Goal: Use online tool/utility: Utilize a website feature to perform a specific function

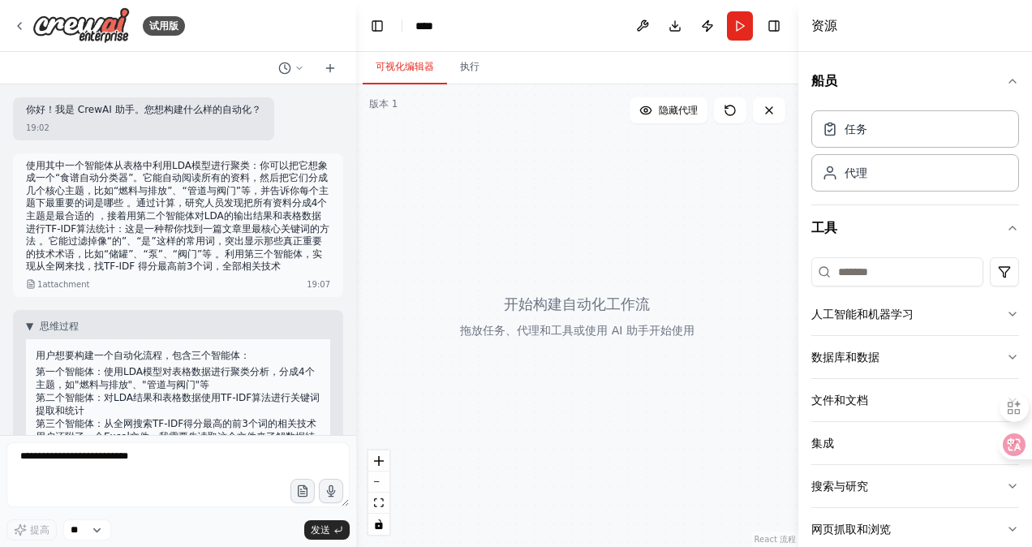
scroll to position [27, 0]
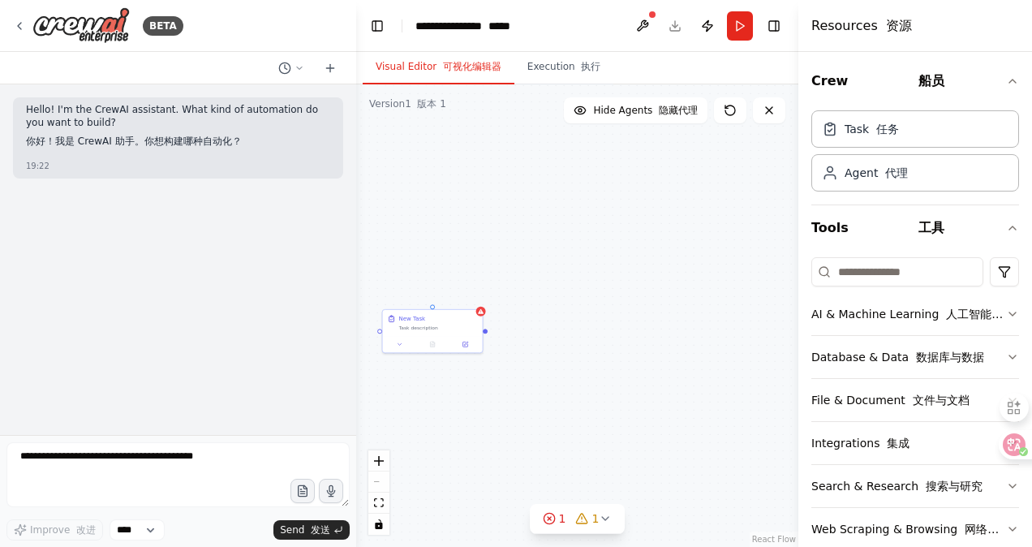
click at [662, 188] on div "Role of the agent 代理的角色 Goal of the agent 代理的目标 gpt-4o-mini Drop tools here 在此处…" at bounding box center [577, 315] width 442 height 463
drag, startPoint x: 597, startPoint y: 282, endPoint x: 526, endPoint y: 276, distance: 71.7
click at [526, 276] on div "Role of the agent 代理的角色 Goal of the agent 代理的目标 gpt-4o-mini Drop tools here 在此处…" at bounding box center [577, 315] width 442 height 463
drag, startPoint x: 661, startPoint y: 282, endPoint x: 546, endPoint y: 266, distance: 116.4
click at [546, 266] on div "Role of the agent 代理的角色 Goal of the agent 代理的目标 gpt-4o-mini Drop tools here 在此处…" at bounding box center [577, 315] width 442 height 463
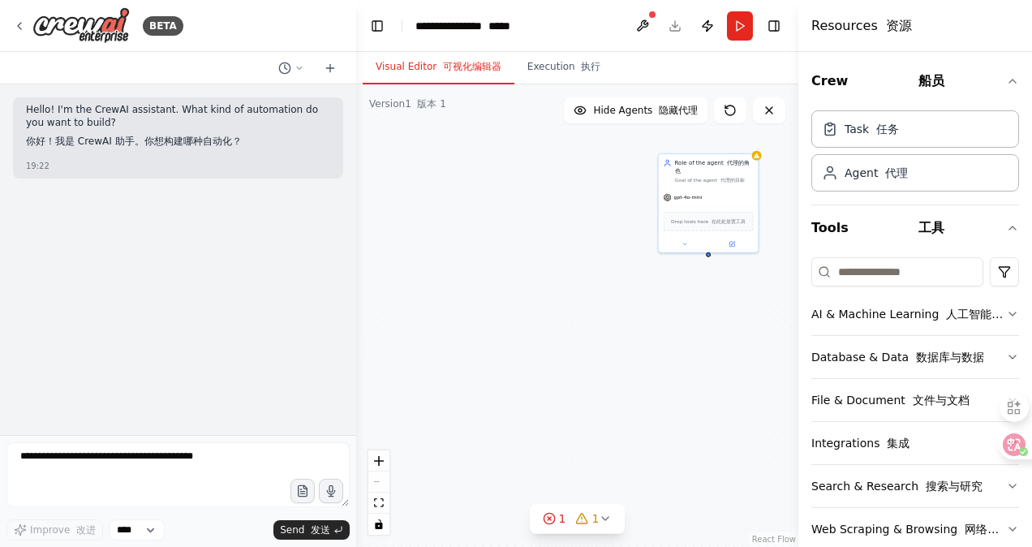
drag, startPoint x: 631, startPoint y: 273, endPoint x: 655, endPoint y: 310, distance: 44.6
click at [655, 310] on div "Role of the agent 代理的角色 Goal of the agent 代理的目标 gpt-4o-mini Drop tools here 在此处…" at bounding box center [577, 315] width 442 height 463
drag, startPoint x: 555, startPoint y: 343, endPoint x: 656, endPoint y: 321, distance: 103.2
click at [656, 321] on div "Role of the agent 代理的角色 Goal of the agent 代理的目标 gpt-4o-mini Drop tools here 在此处…" at bounding box center [577, 315] width 442 height 463
drag, startPoint x: 578, startPoint y: 336, endPoint x: 640, endPoint y: 317, distance: 65.2
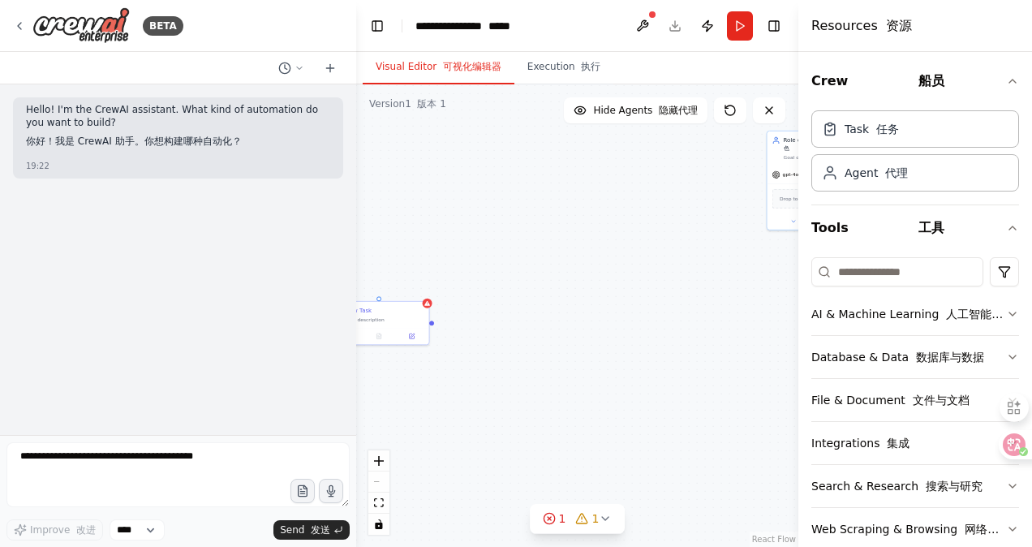
click at [643, 321] on div "Role of the agent 代理的角色 Goal of the agent 代理的目标 gpt-4o-mini Drop tools here 在此处…" at bounding box center [577, 315] width 442 height 463
drag, startPoint x: 631, startPoint y: 362, endPoint x: 505, endPoint y: 391, distance: 129.1
click at [505, 391] on div at bounding box center [542, 395] width 100 height 90
click at [530, 349] on icon at bounding box center [529, 348] width 6 height 9
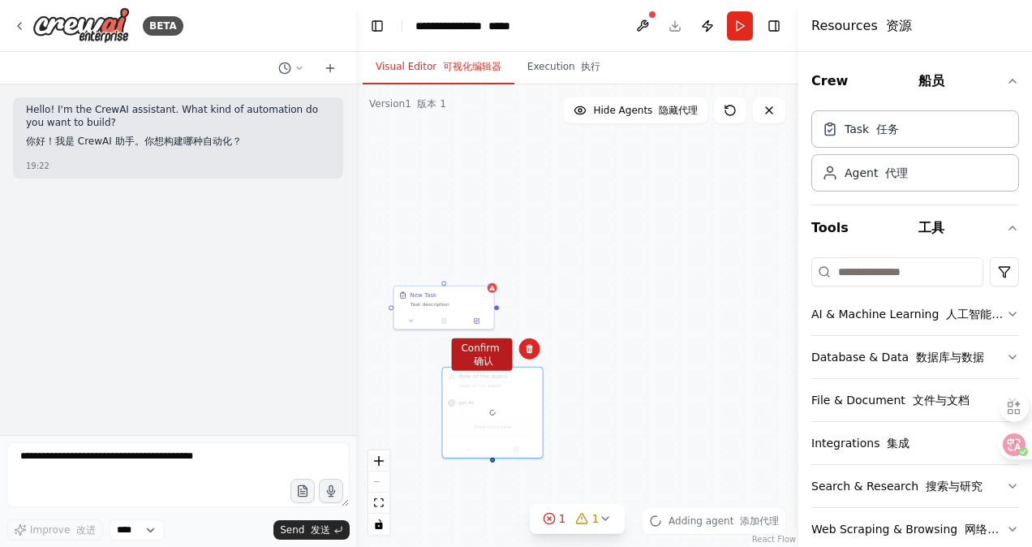
click at [485, 362] on font "确认" at bounding box center [483, 360] width 19 height 11
click at [696, 267] on div "Role of the agent 代理的角色 Goal of the agent 代理的目标 gpt-4o-mini Drop tools here 在此处…" at bounding box center [577, 315] width 442 height 463
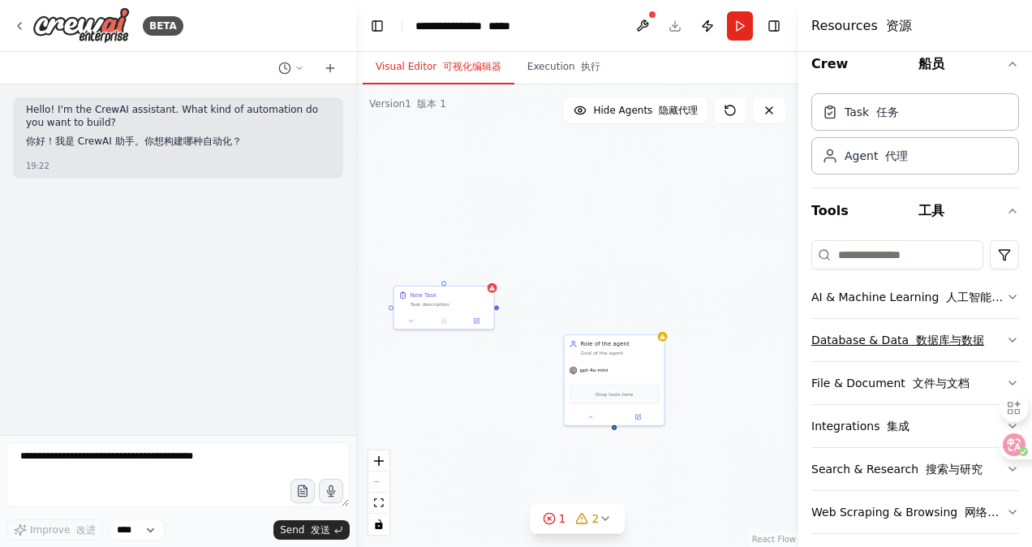
scroll to position [27, 0]
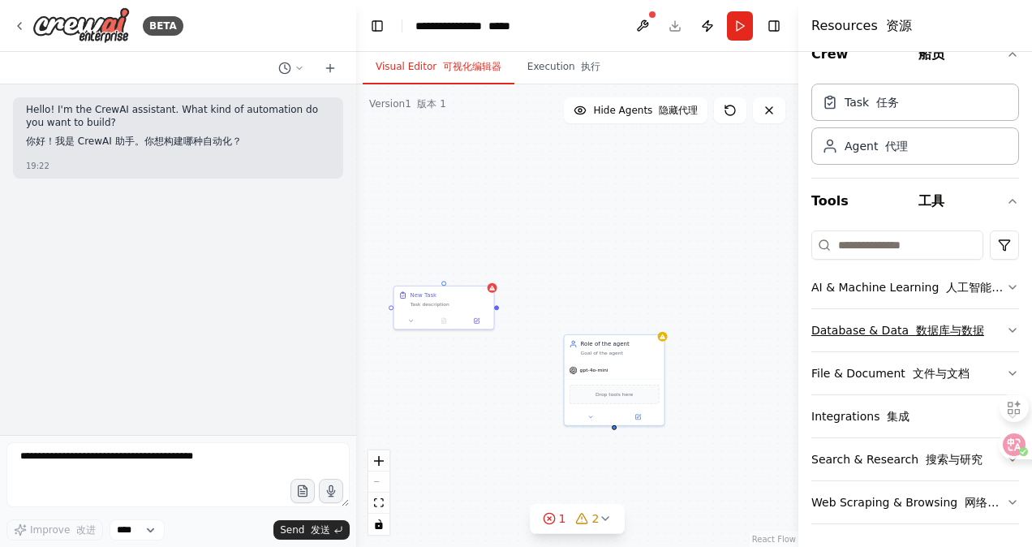
click at [1006, 331] on icon "button" at bounding box center [1012, 330] width 13 height 13
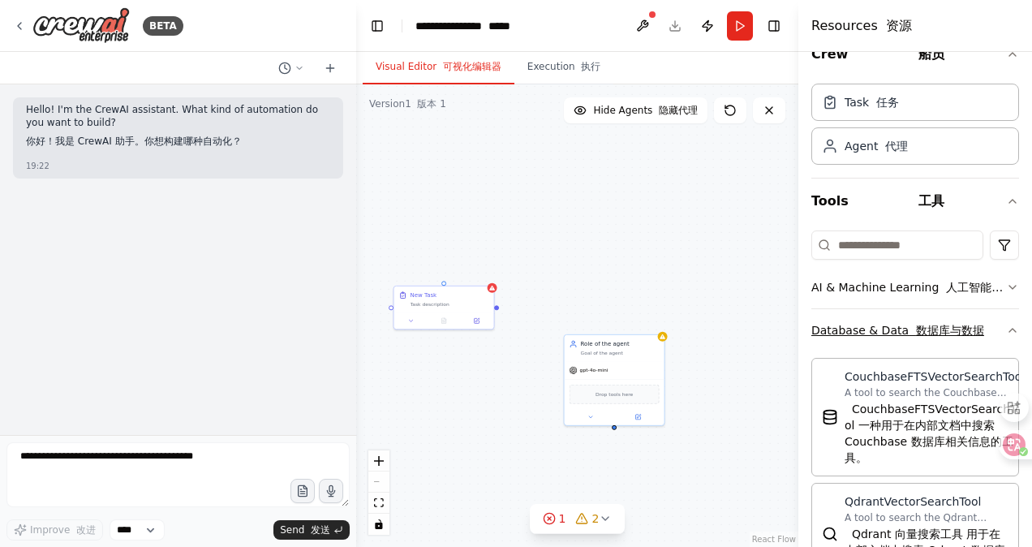
click at [1006, 331] on icon "button" at bounding box center [1012, 330] width 13 height 13
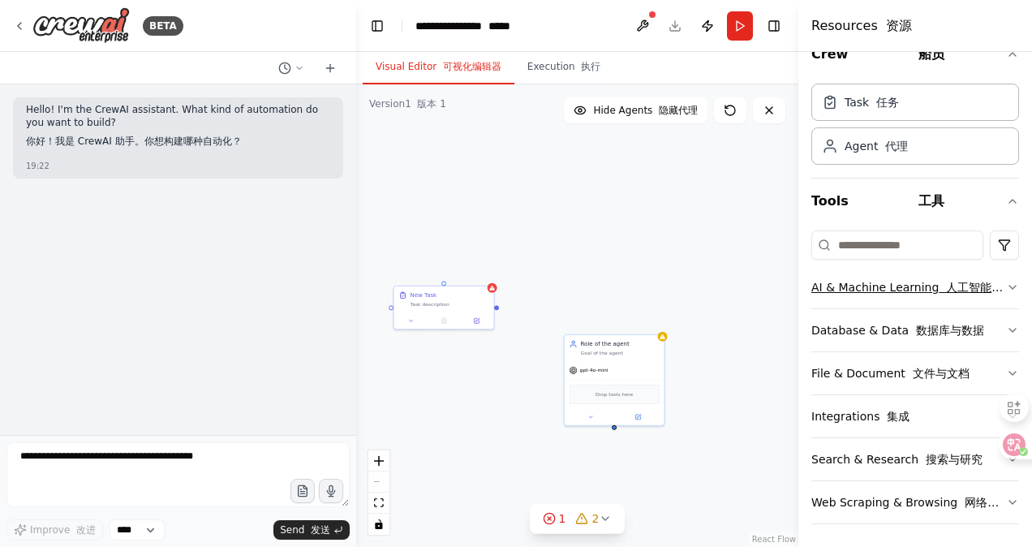
click at [1002, 294] on button "AI & Machine Learning 人工智能与机器学习" at bounding box center [916, 287] width 208 height 42
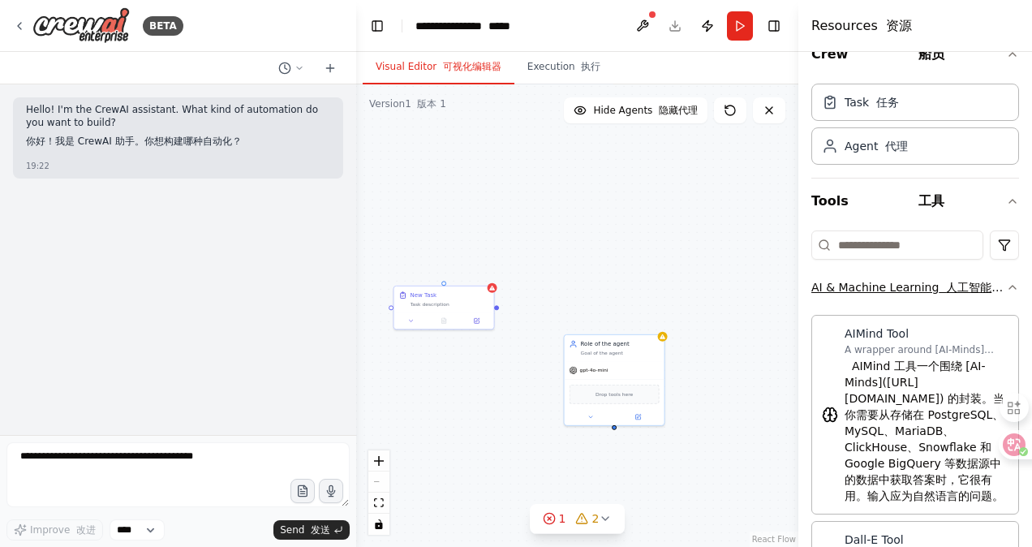
click at [1002, 294] on button "AI & Machine Learning 人工智能与机器学习" at bounding box center [916, 287] width 208 height 42
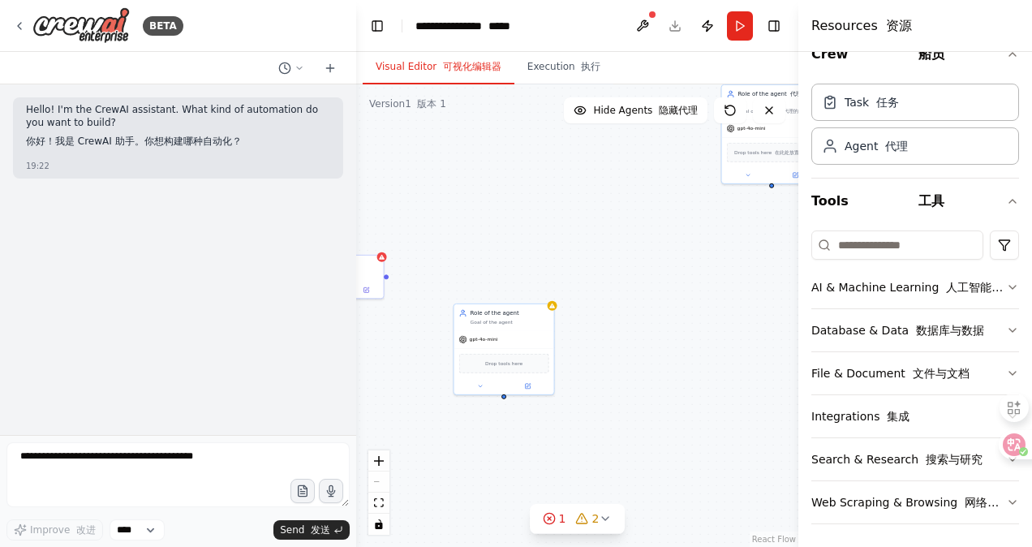
drag, startPoint x: 737, startPoint y: 280, endPoint x: 627, endPoint y: 249, distance: 114.6
click at [627, 249] on div "Role of the agent 代理的角色 Goal of the agent 代理的目标 gpt-4o-mini Drop tools here 在此处…" at bounding box center [577, 315] width 442 height 463
drag, startPoint x: 765, startPoint y: 161, endPoint x: 666, endPoint y: 310, distance: 178.7
click at [666, 315] on button at bounding box center [651, 320] width 46 height 10
drag, startPoint x: 690, startPoint y: 263, endPoint x: 648, endPoint y: 248, distance: 44.7
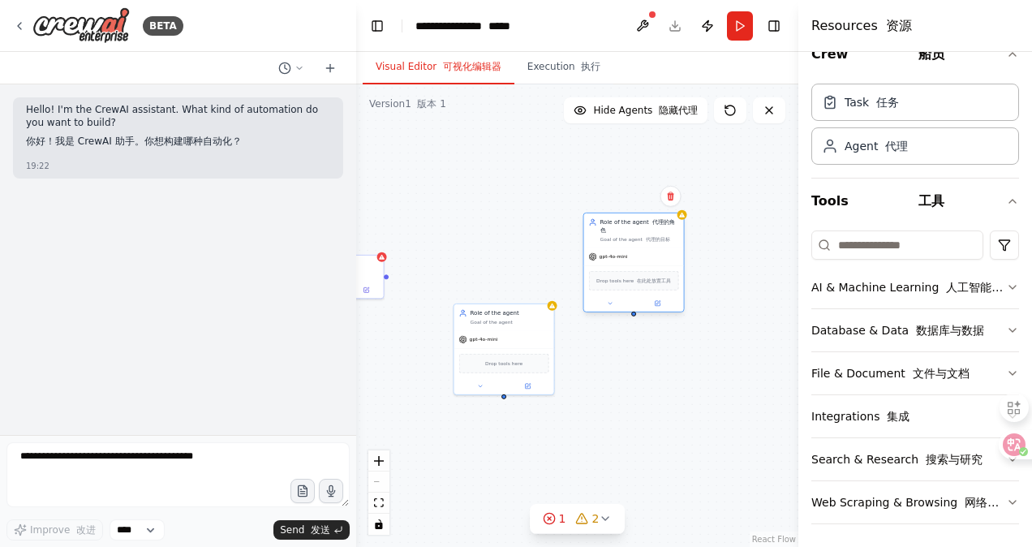
click at [648, 248] on div "gpt-4o-mini" at bounding box center [634, 257] width 100 height 18
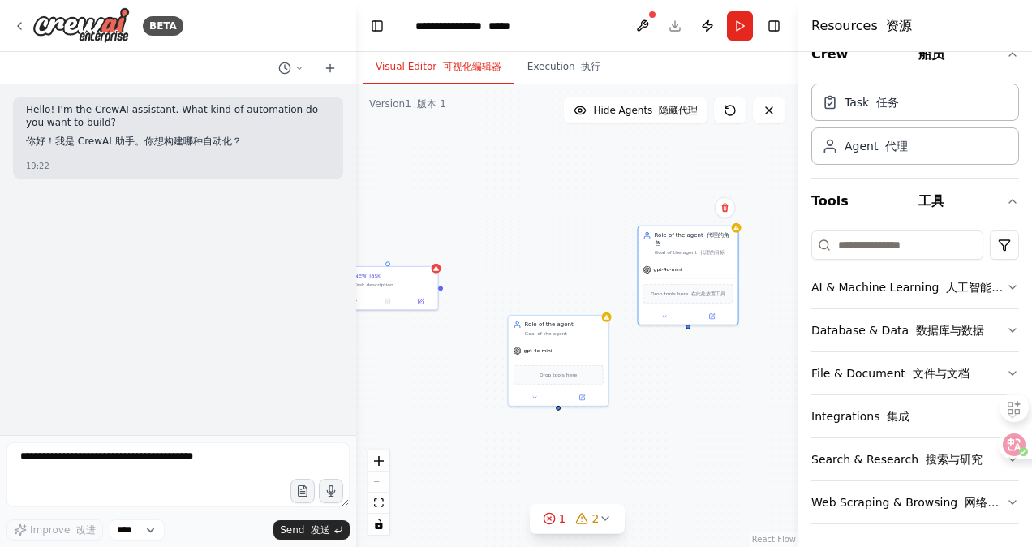
drag, startPoint x: 720, startPoint y: 349, endPoint x: 774, endPoint y: 360, distance: 55.6
click at [774, 360] on div "Role of the agent 代理的角色 Goal of the agent 代理的目标 gpt-4o-mini Drop tools here 在此处…" at bounding box center [577, 315] width 442 height 463
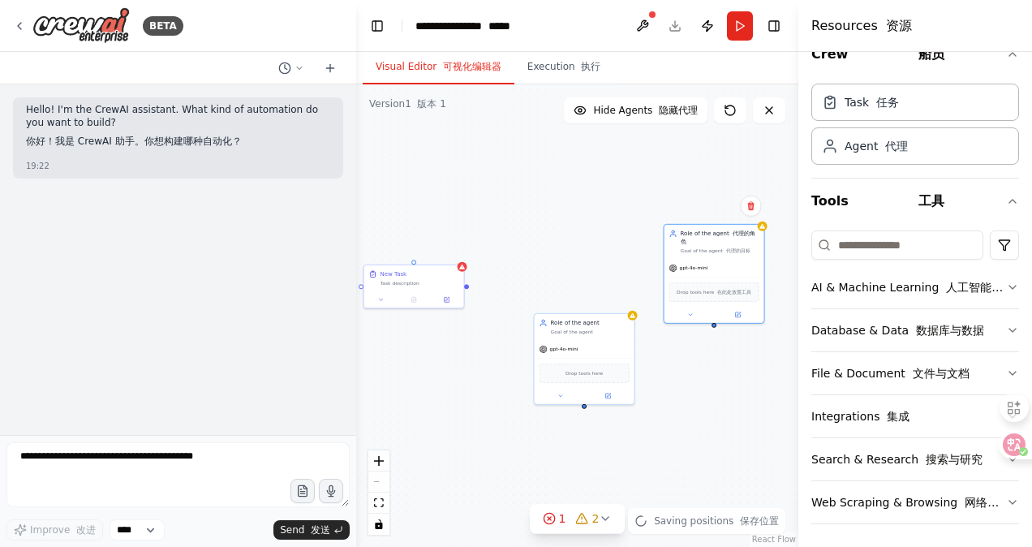
drag, startPoint x: 727, startPoint y: 378, endPoint x: 790, endPoint y: 367, distance: 63.5
click at [790, 367] on div "Role of the agent 代理的角色 Goal of the agent 代理的目标 gpt-4o-mini Drop tools here 在此处…" at bounding box center [577, 315] width 442 height 463
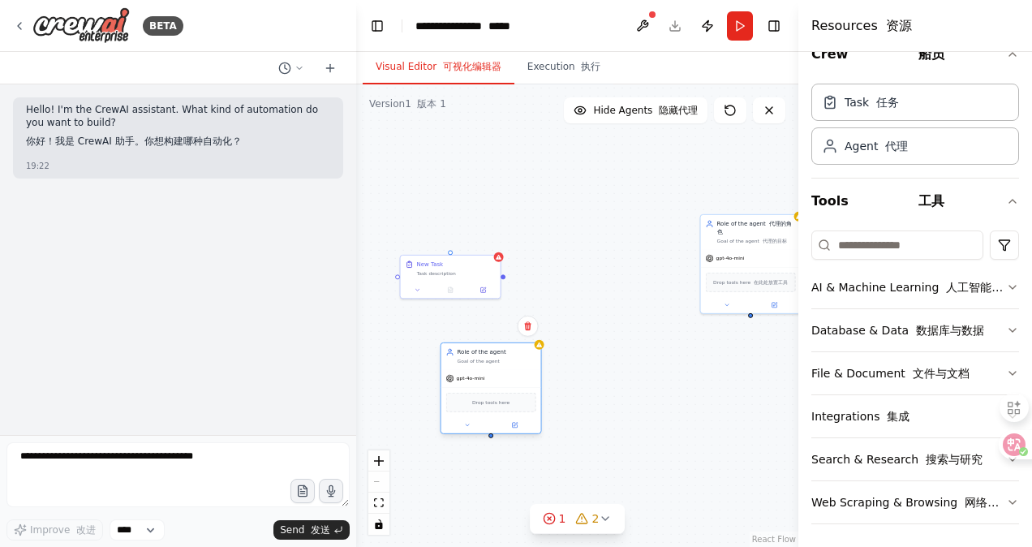
drag, startPoint x: 607, startPoint y: 318, endPoint x: 414, endPoint y: 364, distance: 198.4
click at [458, 364] on div "Role of the agent Goal of the agent" at bounding box center [497, 356] width 79 height 16
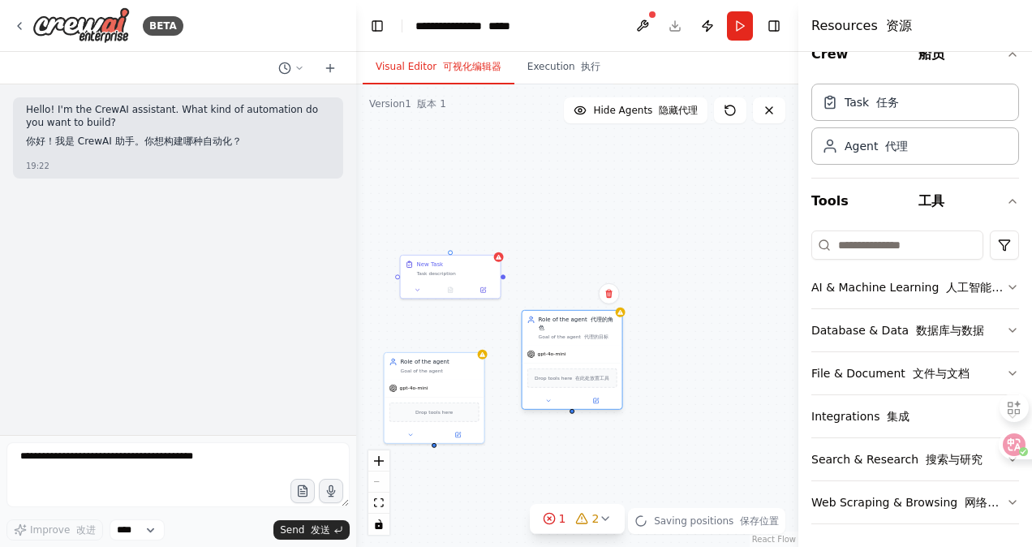
drag, startPoint x: 737, startPoint y: 235, endPoint x: 557, endPoint y: 333, distance: 205.2
click at [557, 333] on div "Role of the agent 代理的角色 Goal of the agent 代理的目标" at bounding box center [573, 328] width 100 height 34
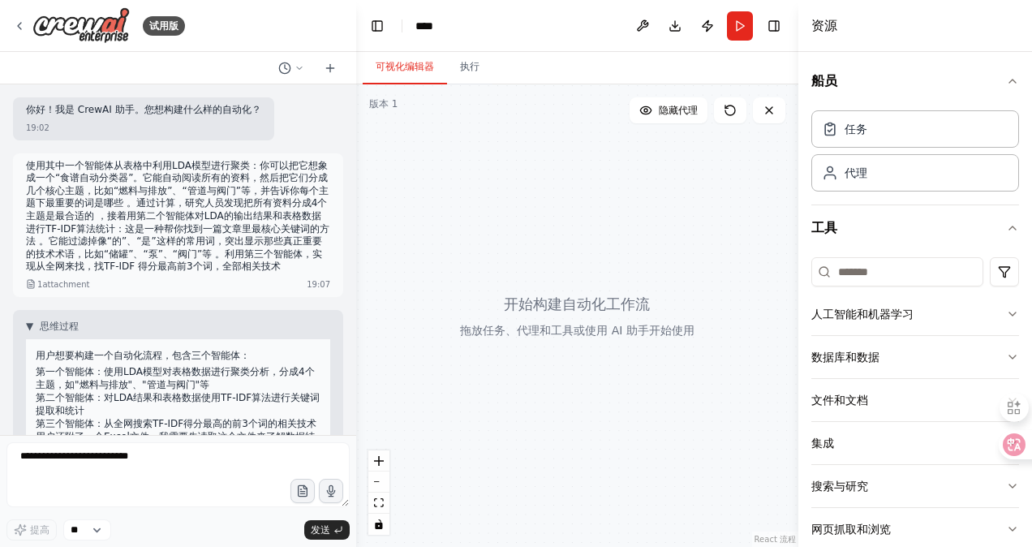
scroll to position [27, 0]
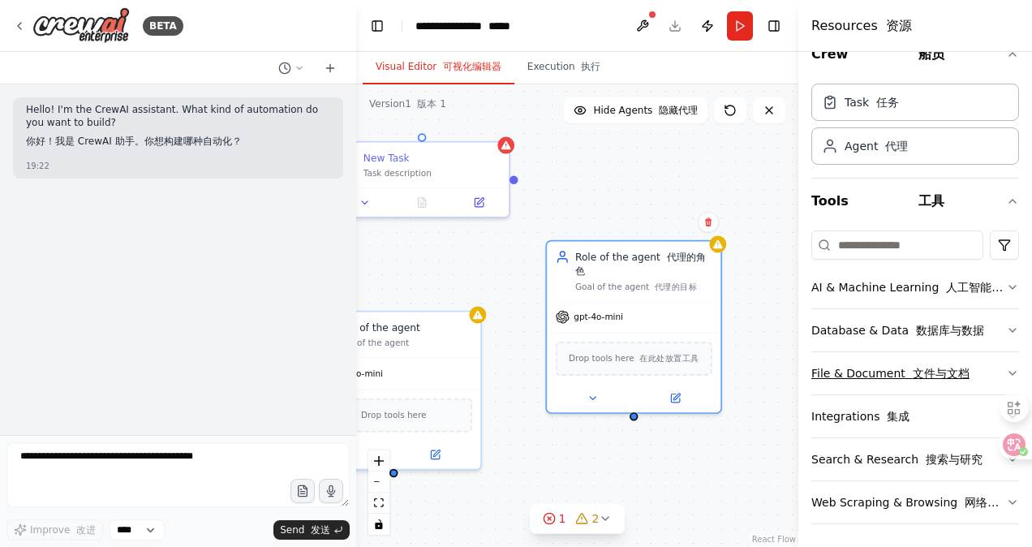
drag, startPoint x: 648, startPoint y: 391, endPoint x: 850, endPoint y: 387, distance: 202.1
click at [842, 387] on div "**********" at bounding box center [516, 273] width 1032 height 547
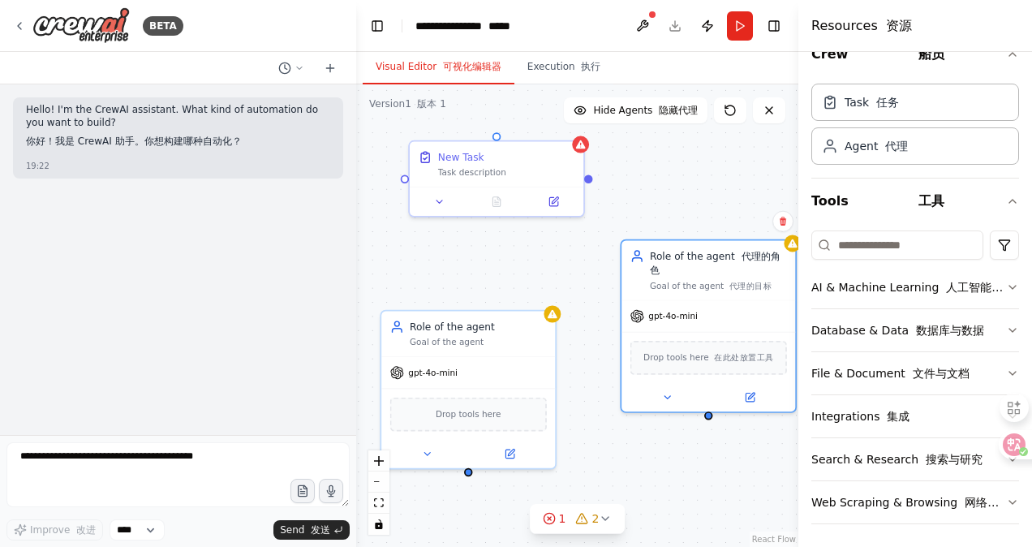
click at [618, 447] on div "Role of the agent 代理的角色 Goal of the agent 代理的目标 gpt-4o-mini Drop tools here 在此处…" at bounding box center [577, 315] width 442 height 463
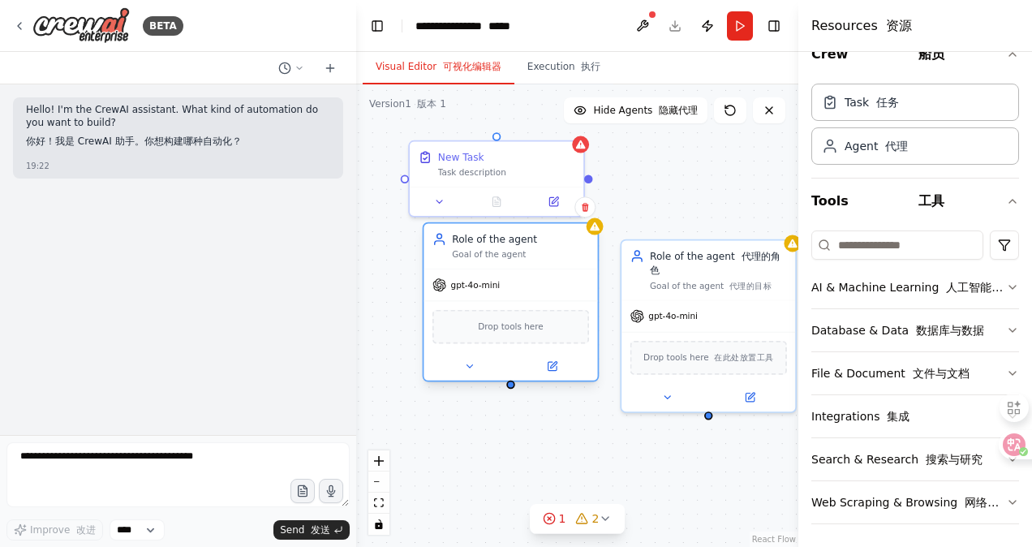
drag, startPoint x: 482, startPoint y: 338, endPoint x: 509, endPoint y: 277, distance: 67.2
click at [509, 277] on div "gpt-4o-mini" at bounding box center [511, 284] width 174 height 31
drag, startPoint x: 508, startPoint y: 277, endPoint x: 488, endPoint y: 305, distance: 34.9
click at [488, 300] on div "gpt-4o-mini" at bounding box center [511, 284] width 174 height 31
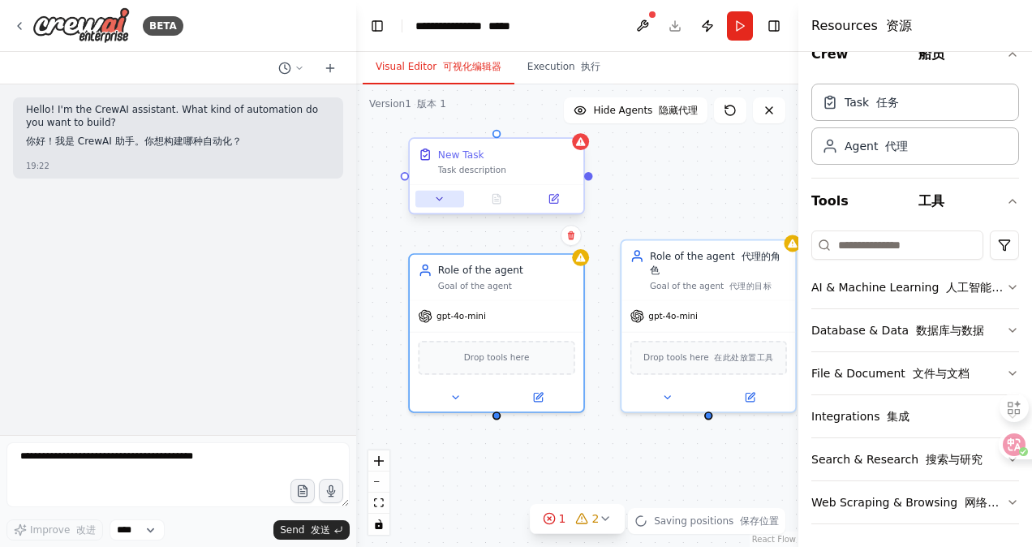
click at [434, 205] on button at bounding box center [440, 199] width 49 height 17
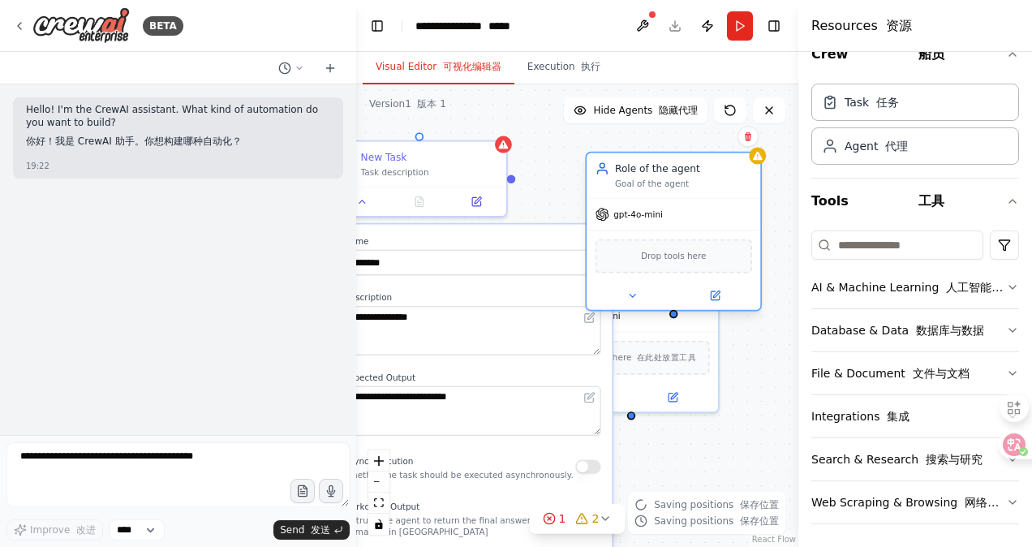
drag, startPoint x: 461, startPoint y: 305, endPoint x: 644, endPoint y: 203, distance: 210.0
click at [644, 203] on div "gpt-4o-mini" at bounding box center [674, 214] width 174 height 31
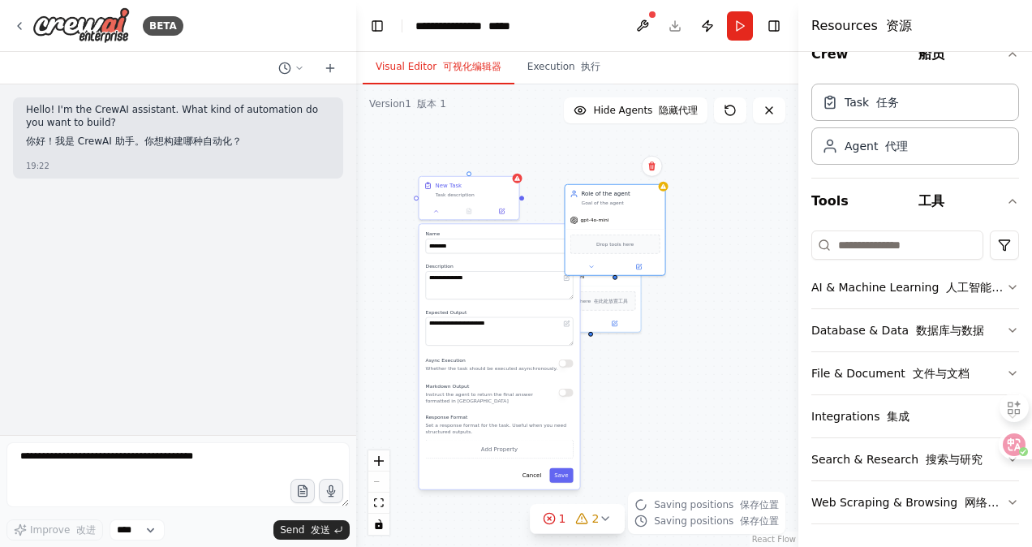
drag, startPoint x: 676, startPoint y: 331, endPoint x: 666, endPoint y: 328, distance: 10.3
click at [666, 328] on div "**********" at bounding box center [577, 315] width 442 height 463
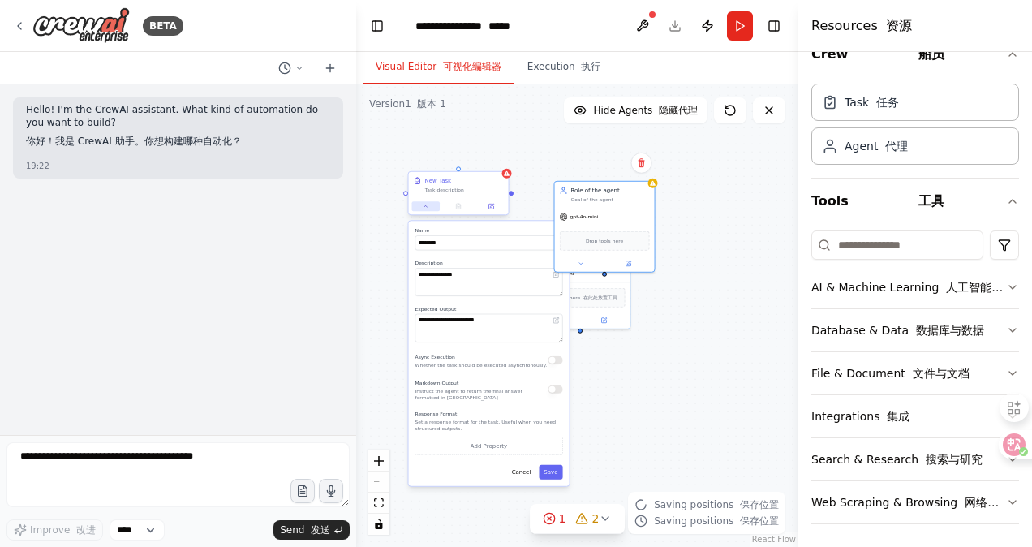
click at [421, 209] on button at bounding box center [426, 206] width 28 height 10
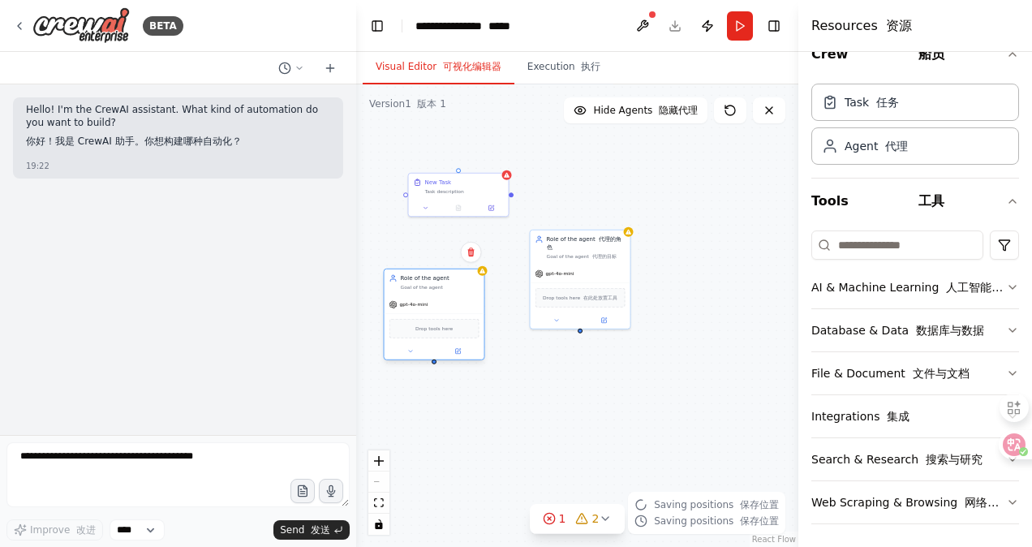
drag, startPoint x: 581, startPoint y: 226, endPoint x: 426, endPoint y: 328, distance: 185.7
click at [425, 327] on div "Drop tools here" at bounding box center [435, 328] width 100 height 30
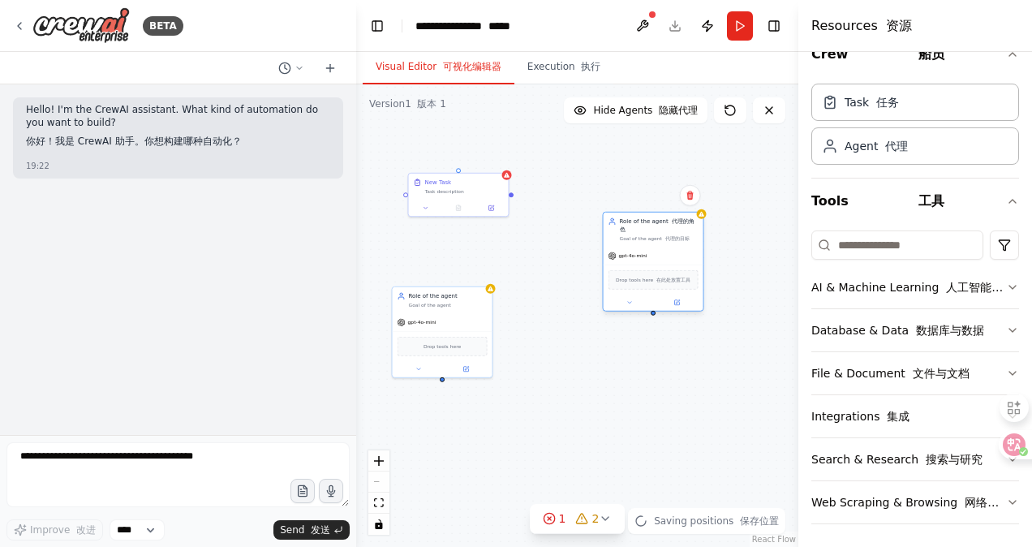
drag, startPoint x: 590, startPoint y: 263, endPoint x: 683, endPoint y: 239, distance: 96.3
click at [683, 247] on div "gpt-4o-mini" at bounding box center [654, 256] width 100 height 18
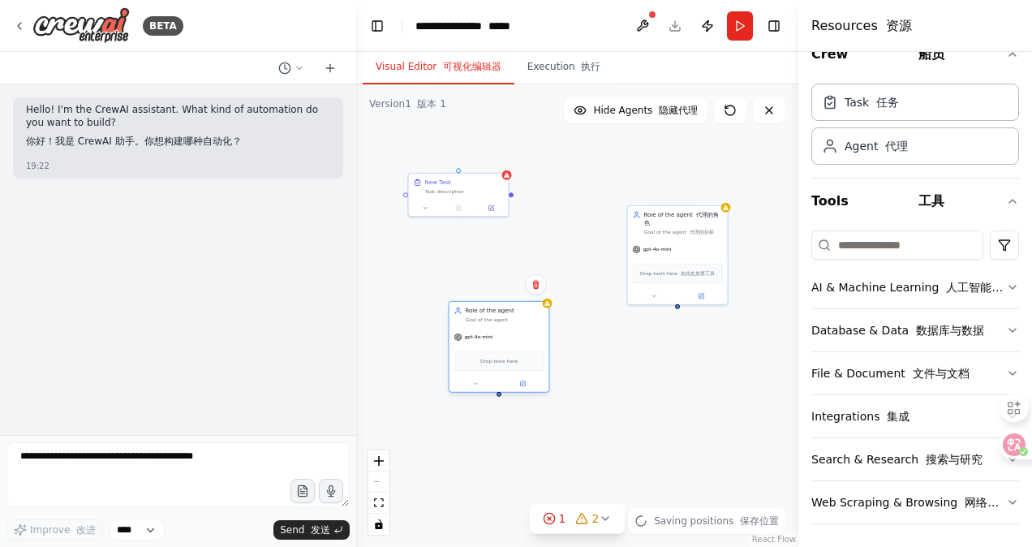
drag, startPoint x: 451, startPoint y: 314, endPoint x: 513, endPoint y: 328, distance: 63.2
click at [513, 328] on div "gpt-4o-mini" at bounding box center [500, 337] width 100 height 18
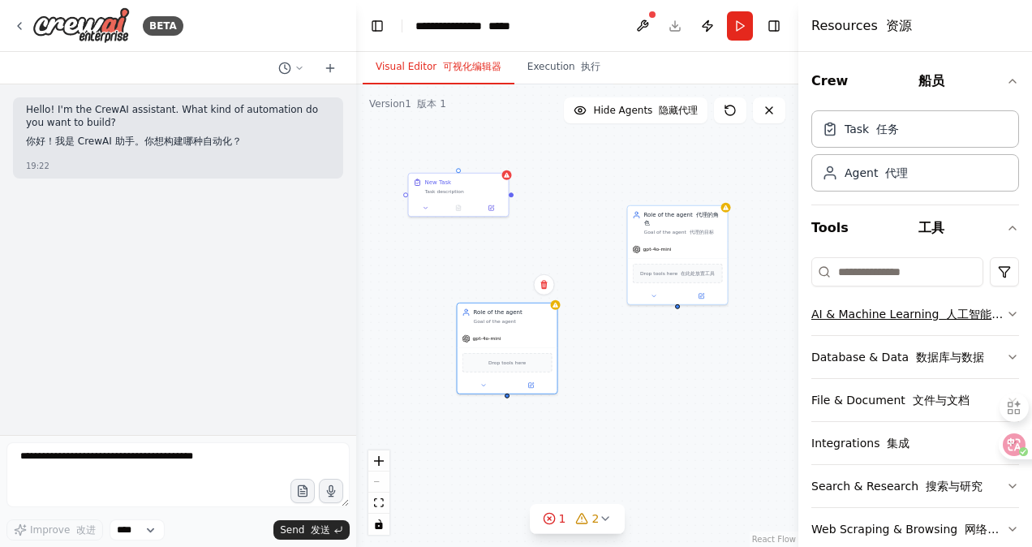
click at [1010, 312] on icon "button" at bounding box center [1013, 313] width 6 height 3
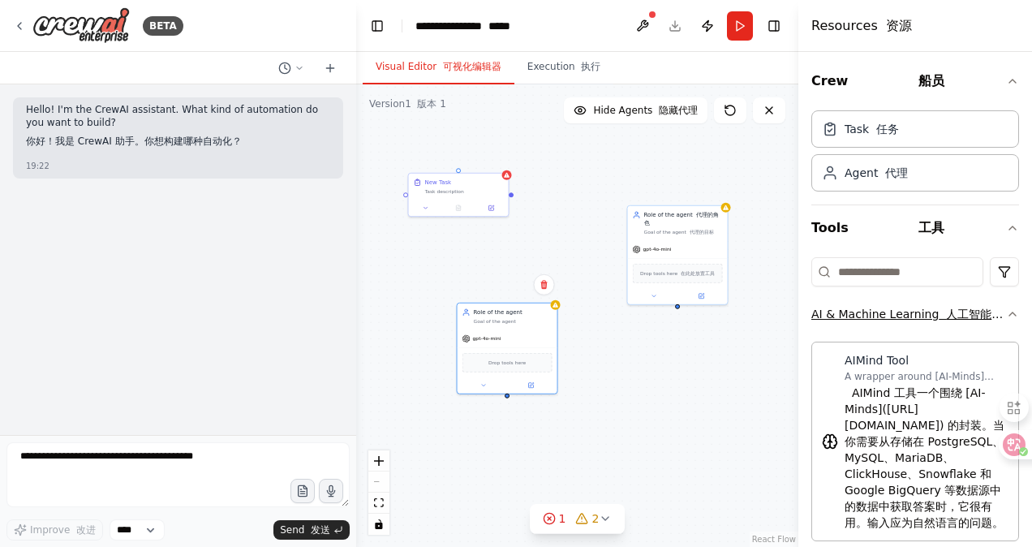
click at [995, 302] on button "AI & Machine Learning 人工智能与机器学习" at bounding box center [916, 314] width 208 height 42
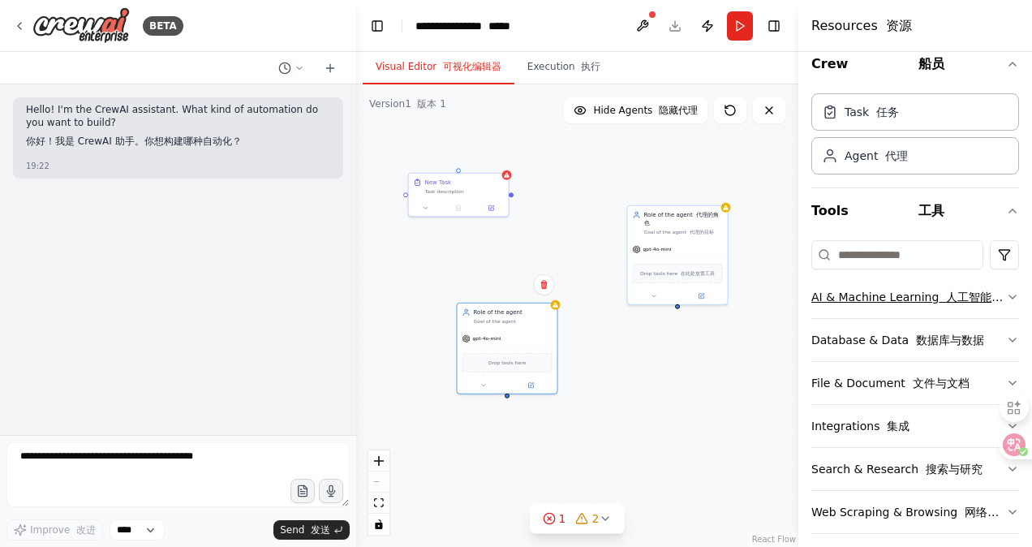
scroll to position [27, 0]
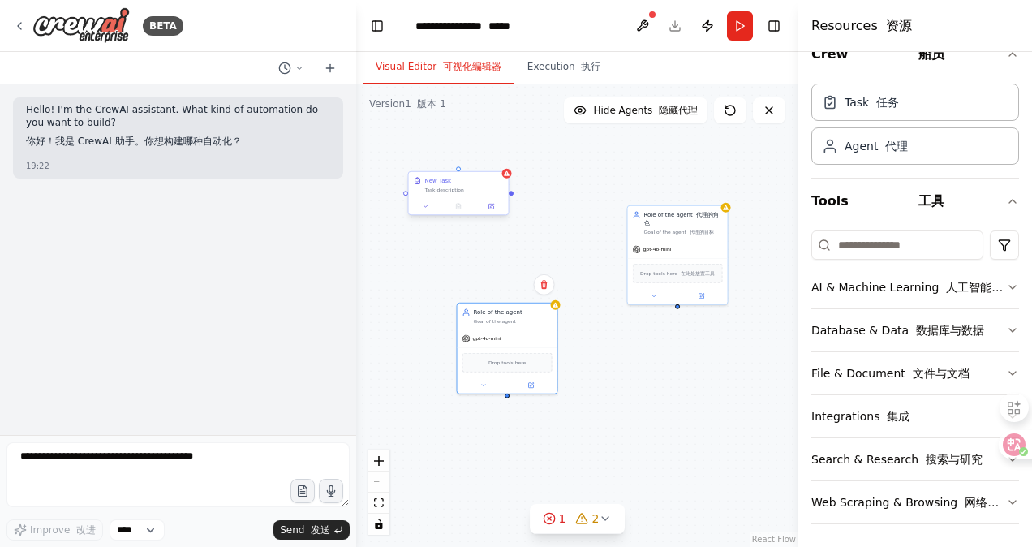
click at [455, 188] on div "Task description" at bounding box center [464, 190] width 79 height 6
click at [425, 204] on icon at bounding box center [426, 206] width 6 height 6
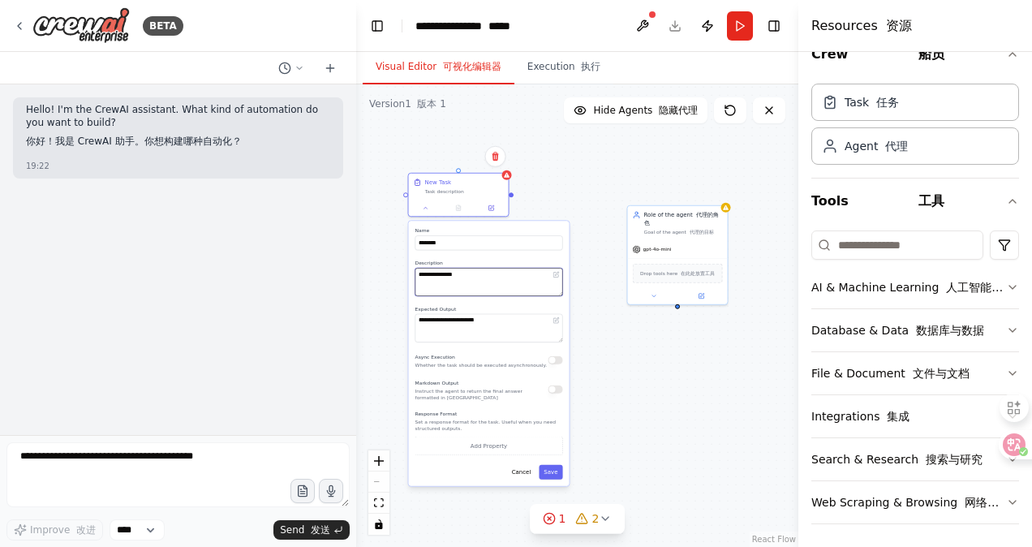
click at [486, 282] on textarea "**********" at bounding box center [490, 282] width 148 height 28
click at [513, 327] on textarea "**********" at bounding box center [490, 328] width 148 height 28
click at [679, 373] on div "**********" at bounding box center [577, 315] width 442 height 463
click at [472, 187] on div "Task description" at bounding box center [464, 190] width 79 height 6
